Goal: Task Accomplishment & Management: Manage account settings

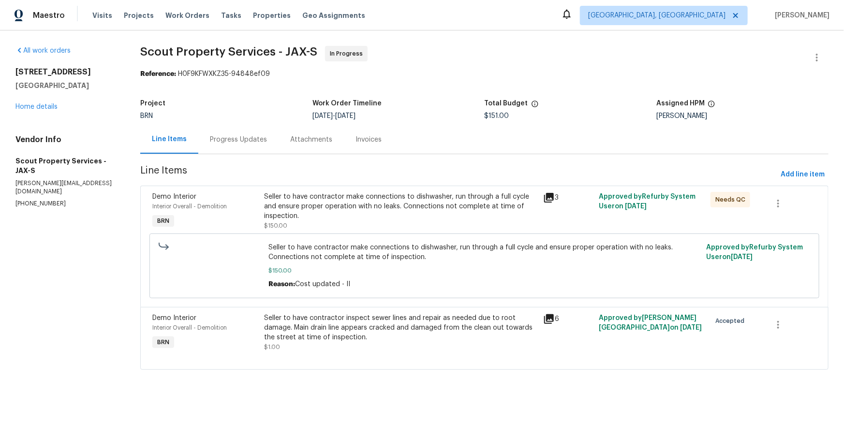
scroll to position [28, 0]
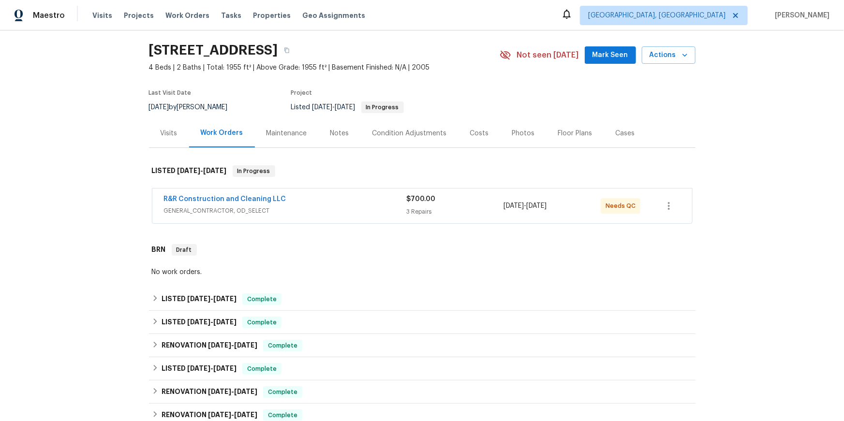
scroll to position [34, 0]
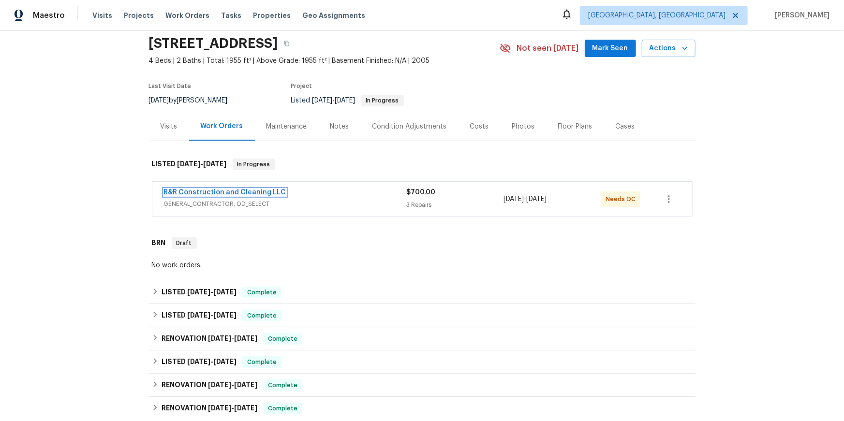
click at [255, 196] on link "R&R Construction and Cleaning LLC" at bounding box center [225, 192] width 122 height 7
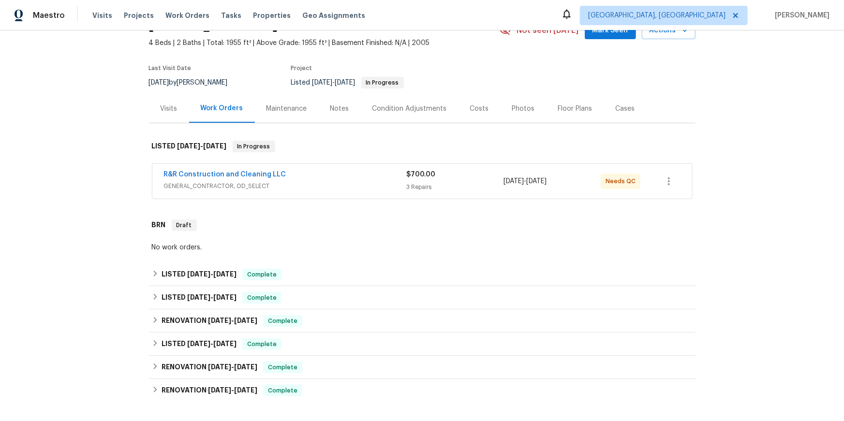
scroll to position [54, 0]
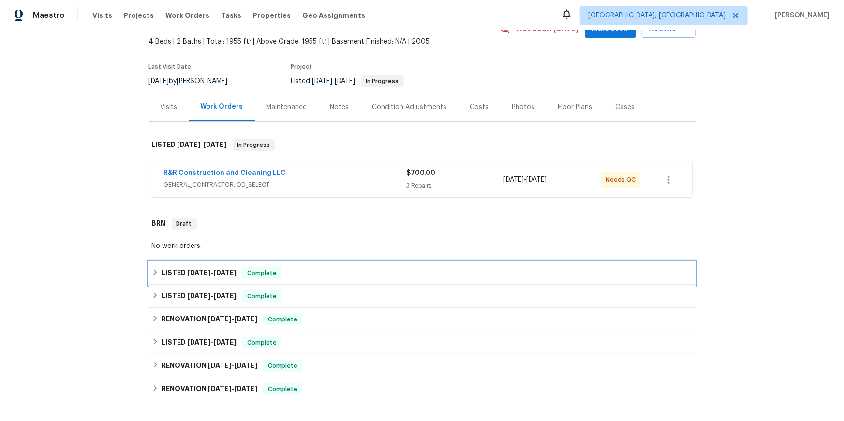
click at [174, 279] on h6 "LISTED [DATE] - [DATE]" at bounding box center [199, 273] width 75 height 12
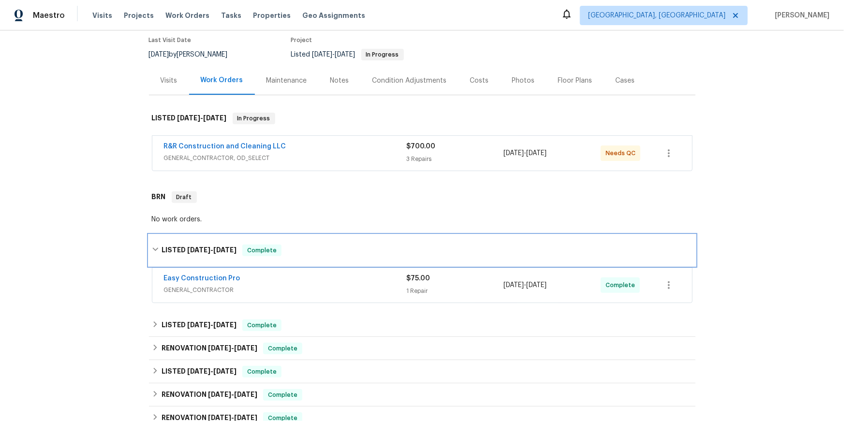
scroll to position [82, 0]
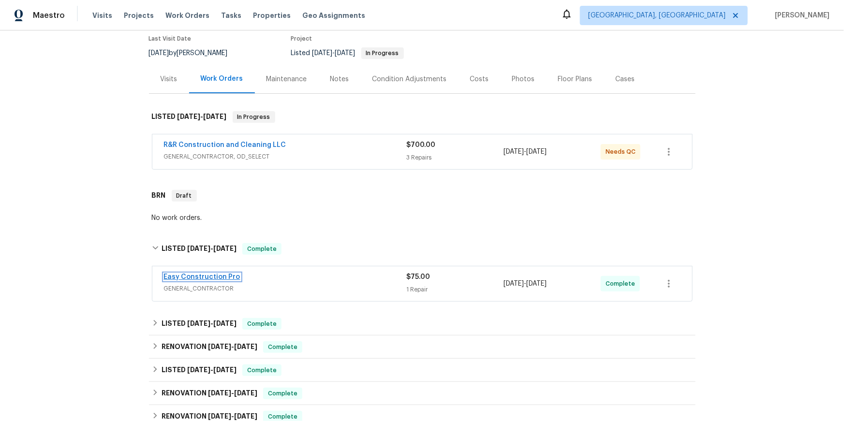
click at [201, 281] on link "Easy Construction Pro" at bounding box center [202, 277] width 76 height 7
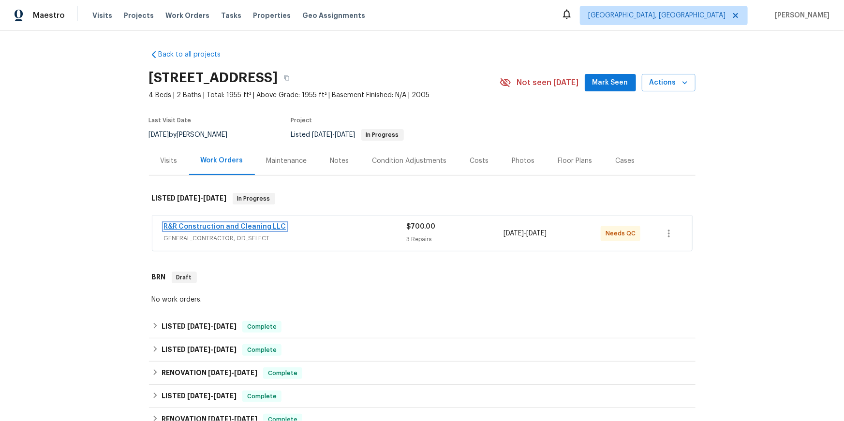
click at [254, 230] on link "R&R Construction and Cleaning LLC" at bounding box center [225, 226] width 122 height 7
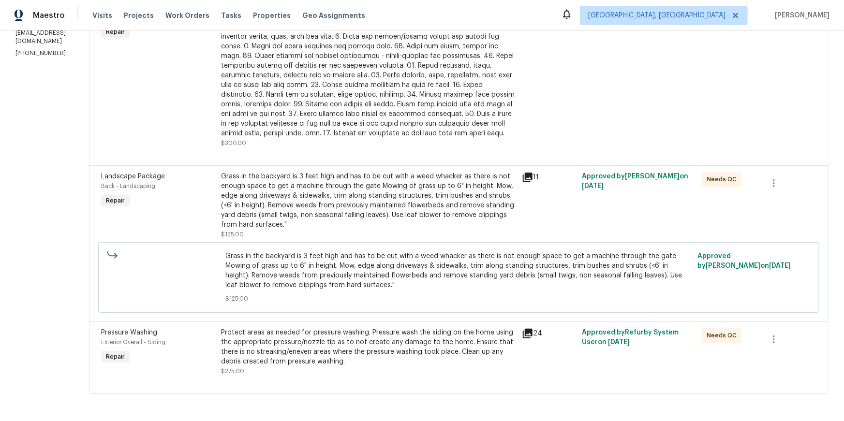
scroll to position [270, 0]
